Goal: Navigation & Orientation: Find specific page/section

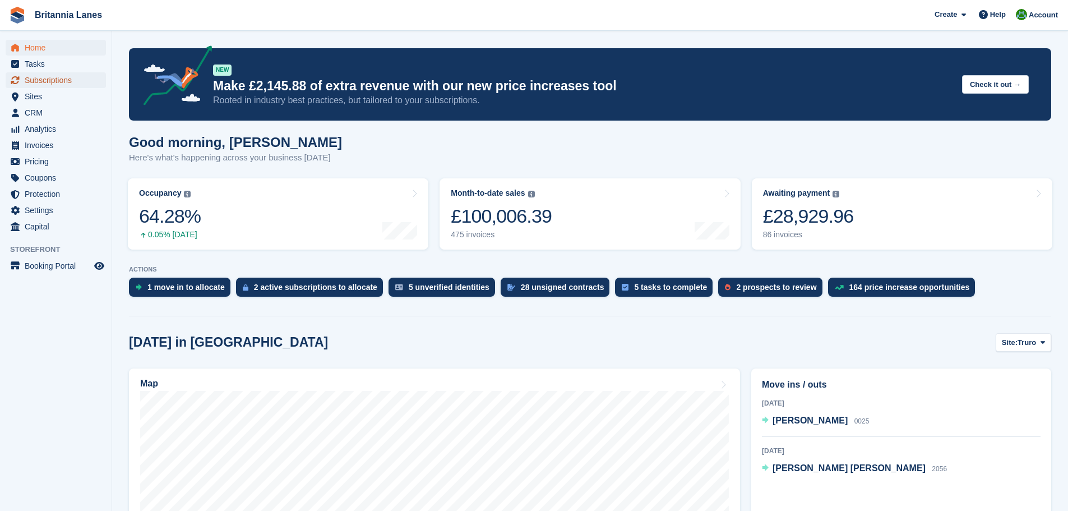
click at [51, 78] on span "Subscriptions" at bounding box center [58, 80] width 67 height 16
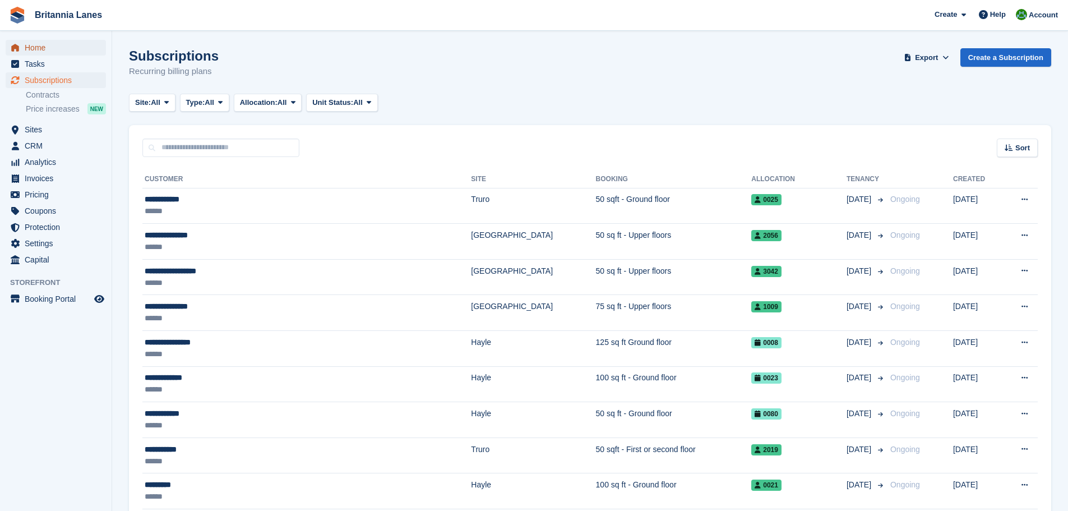
click at [43, 41] on span "Home" at bounding box center [58, 48] width 67 height 16
